Goal: Task Accomplishment & Management: Use online tool/utility

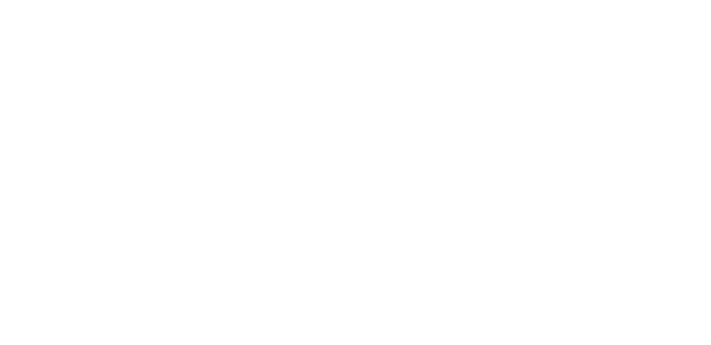
select select "*"
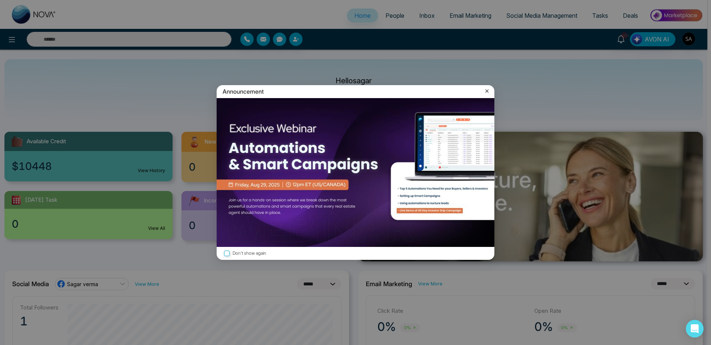
click at [487, 93] on icon at bounding box center [486, 90] width 7 height 7
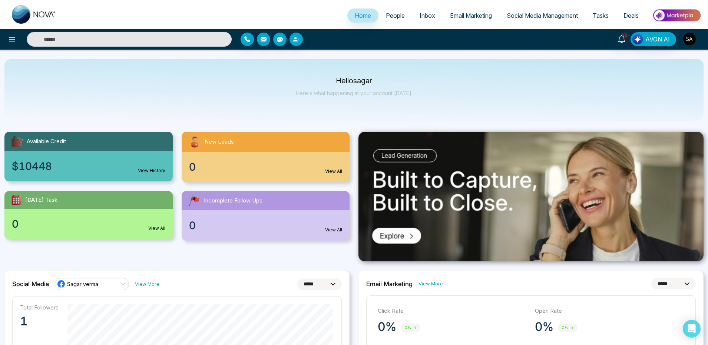
click at [692, 44] on img "button" at bounding box center [689, 39] width 13 height 13
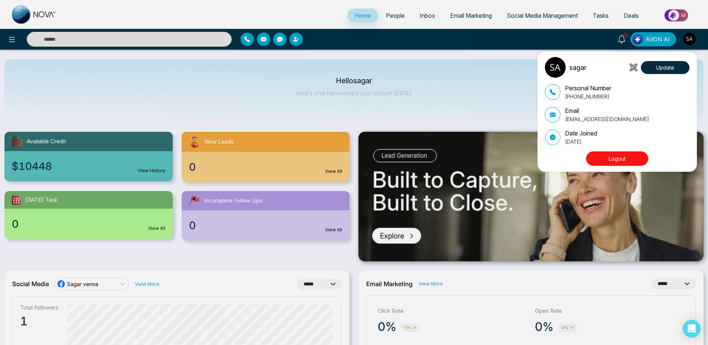
click at [492, 93] on div "sagar Update Personal Number +918825197230 Email sagar@mmnovatech.com Date Join…" at bounding box center [354, 172] width 708 height 345
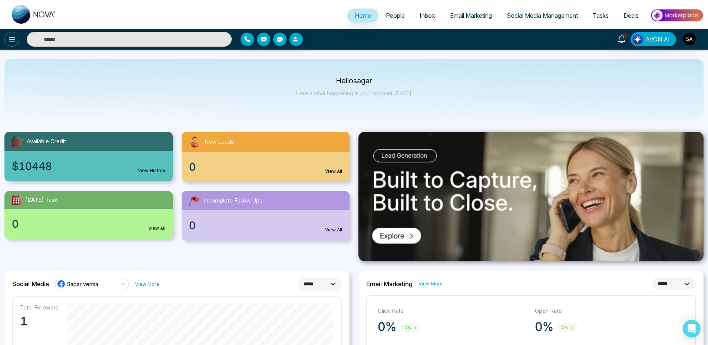
click at [9, 44] on icon at bounding box center [11, 39] width 9 height 9
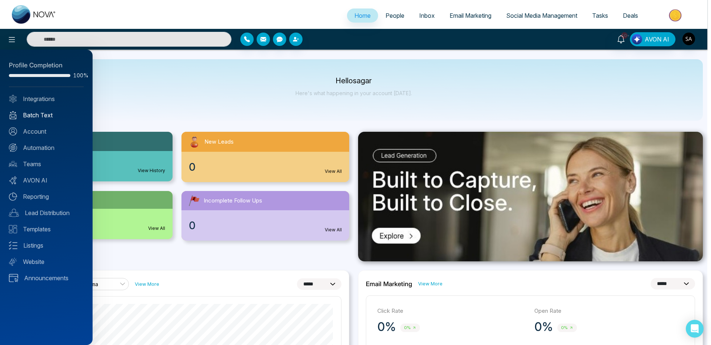
click at [26, 113] on link "Batch Text" at bounding box center [46, 115] width 75 height 9
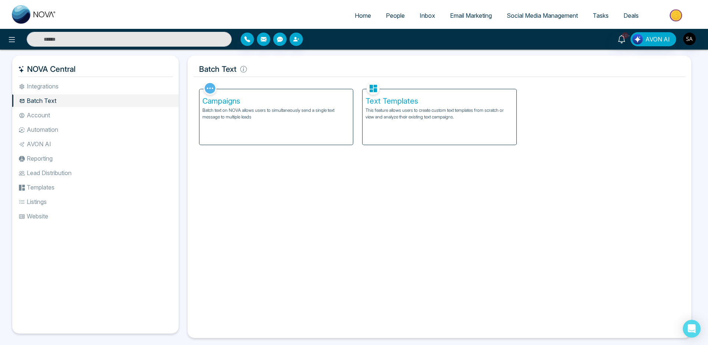
click at [252, 107] on p "Batch text on NOVA allows users to simultaneously send a single text message to…" at bounding box center [275, 113] width 147 height 13
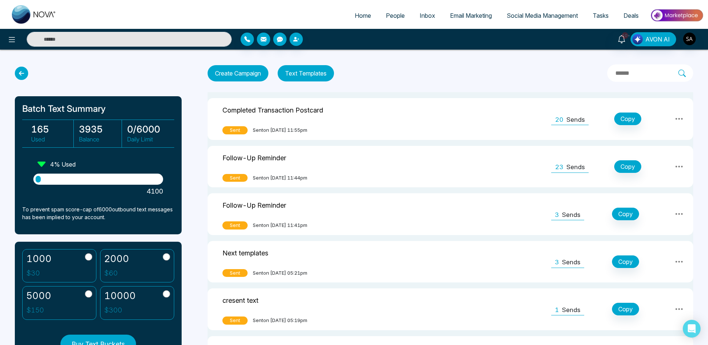
click at [227, 79] on button "Create Campaign" at bounding box center [237, 73] width 61 height 16
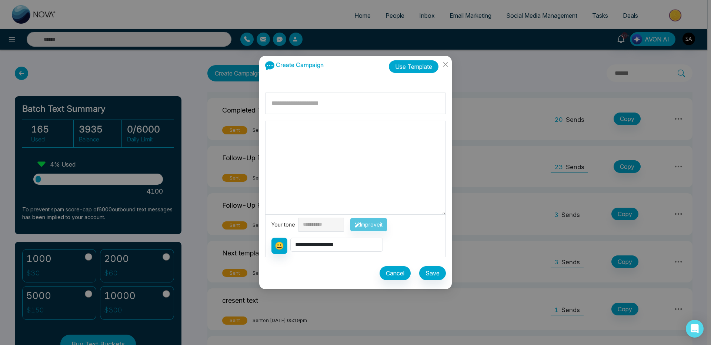
click at [422, 68] on button "Use Template" at bounding box center [414, 66] width 50 height 13
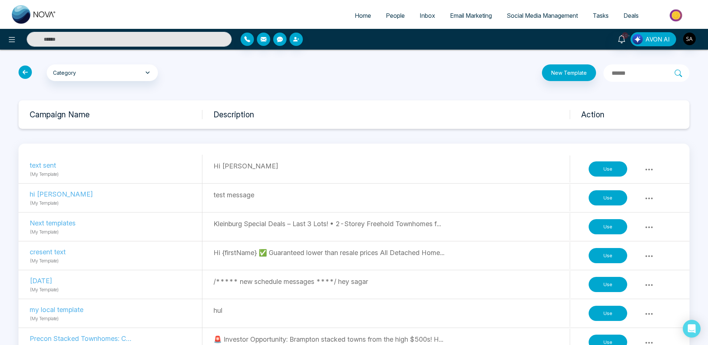
click at [594, 225] on button "Use" at bounding box center [607, 227] width 39 height 16
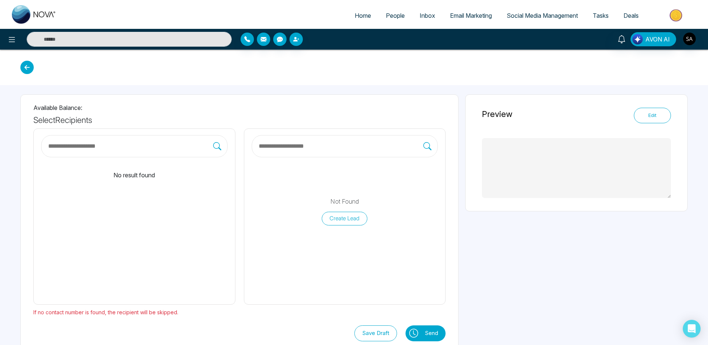
type textarea "**********"
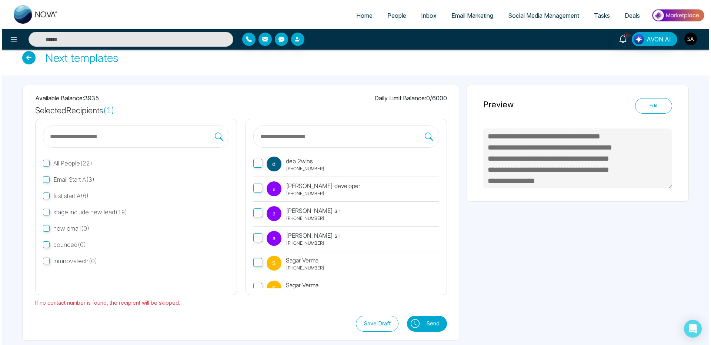
scroll to position [14, 0]
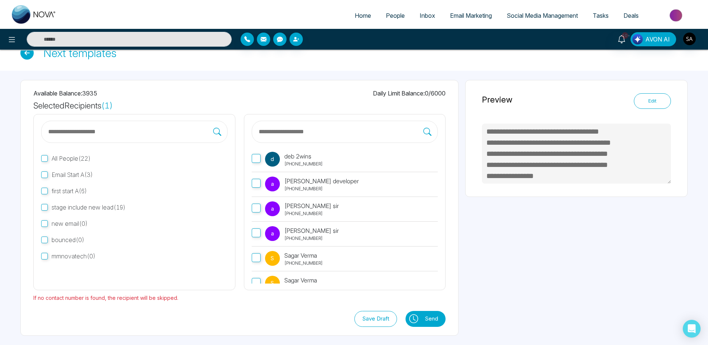
click at [412, 320] on icon at bounding box center [413, 319] width 9 height 9
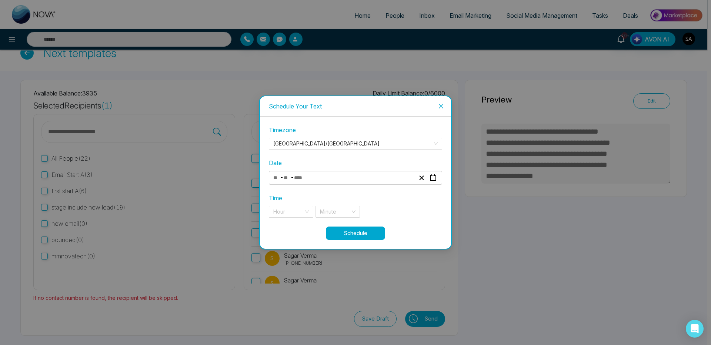
click at [285, 176] on input "number" at bounding box center [286, 178] width 7 height 10
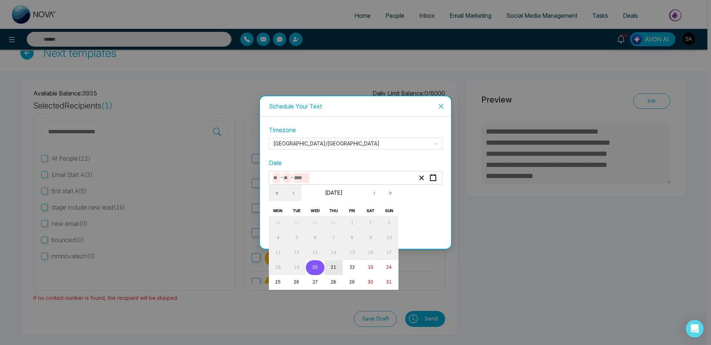
click at [336, 267] on abbr "21" at bounding box center [334, 267] width 6 height 5
type input "*"
type input "**"
type input "****"
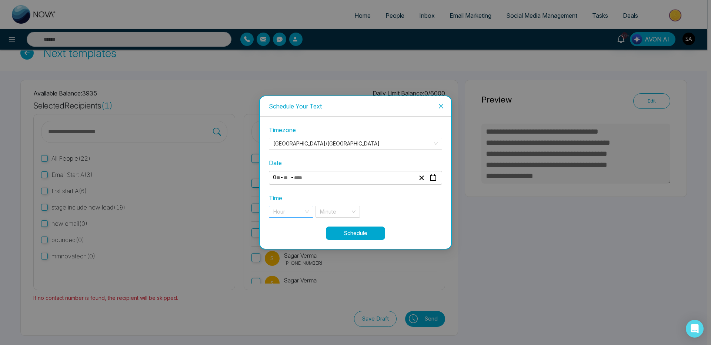
click at [283, 212] on input "search" at bounding box center [288, 211] width 30 height 11
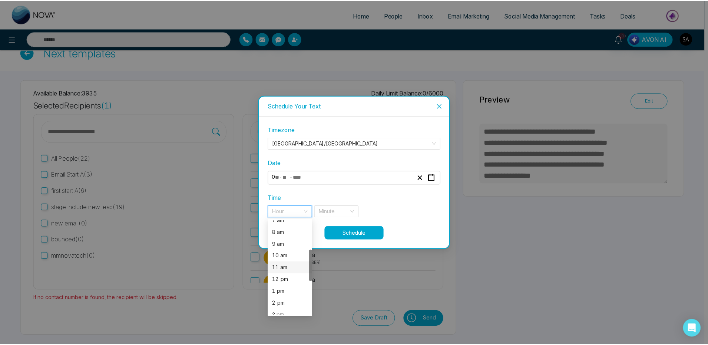
scroll to position [133, 0]
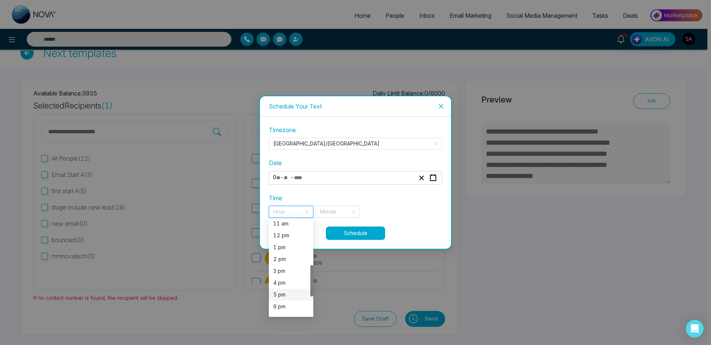
click at [281, 294] on div "5 pm" at bounding box center [291, 295] width 36 height 8
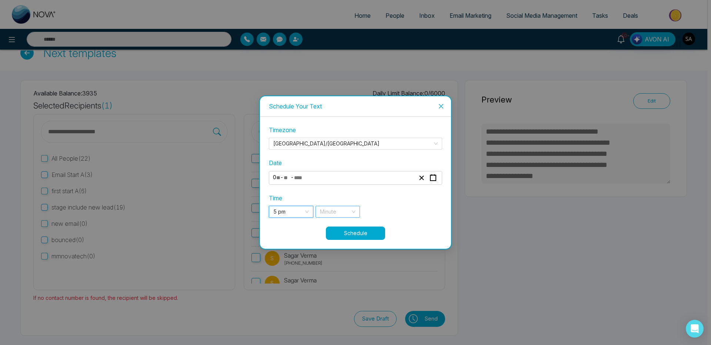
click at [329, 215] on input "search" at bounding box center [335, 211] width 30 height 11
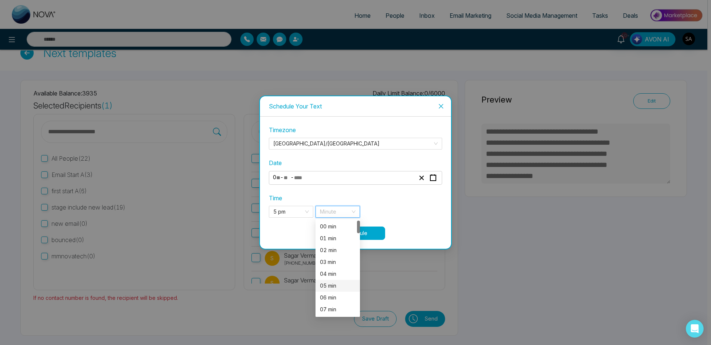
click at [326, 283] on div "05 min" at bounding box center [338, 286] width 36 height 8
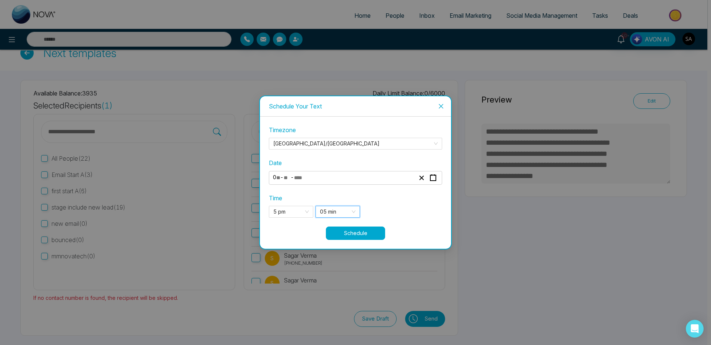
click at [353, 232] on button "Schedule" at bounding box center [355, 233] width 59 height 13
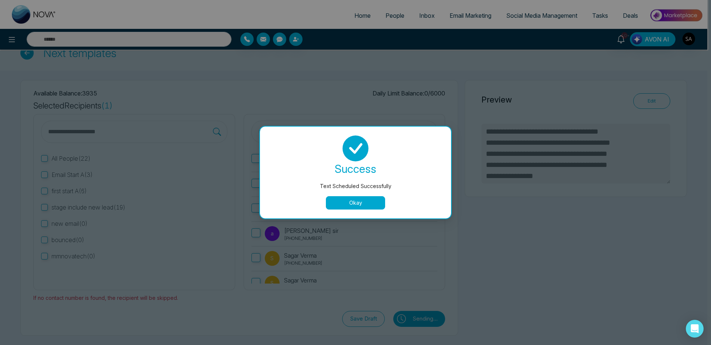
click at [363, 202] on button "Okay" at bounding box center [355, 202] width 59 height 13
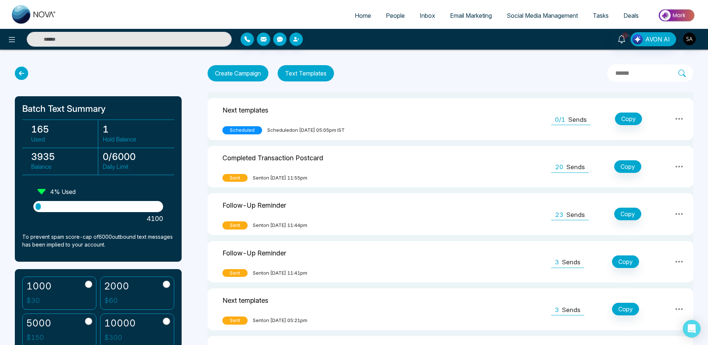
click at [679, 119] on icon at bounding box center [678, 118] width 9 height 9
click at [689, 39] on img "button" at bounding box center [689, 39] width 13 height 13
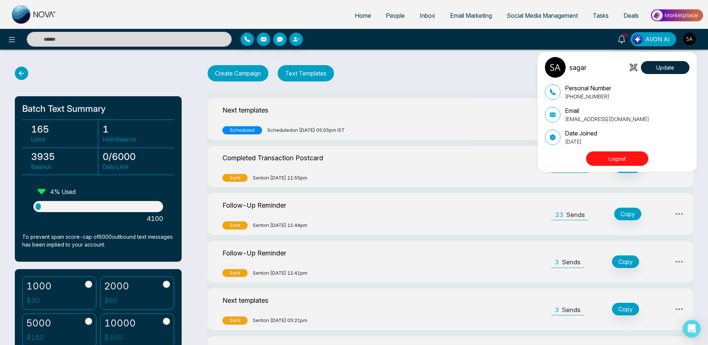
click at [610, 158] on button "Logout" at bounding box center [617, 159] width 62 height 14
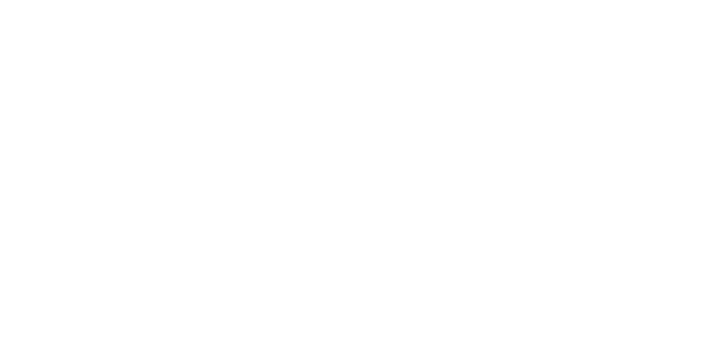
select select "*"
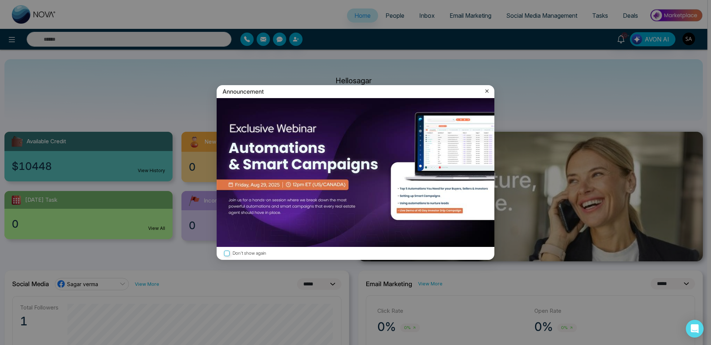
click at [484, 94] on icon at bounding box center [486, 90] width 7 height 7
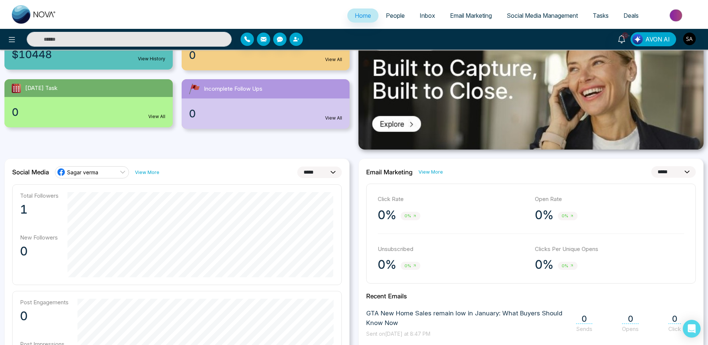
scroll to position [77, 0]
